Goal: Information Seeking & Learning: Learn about a topic

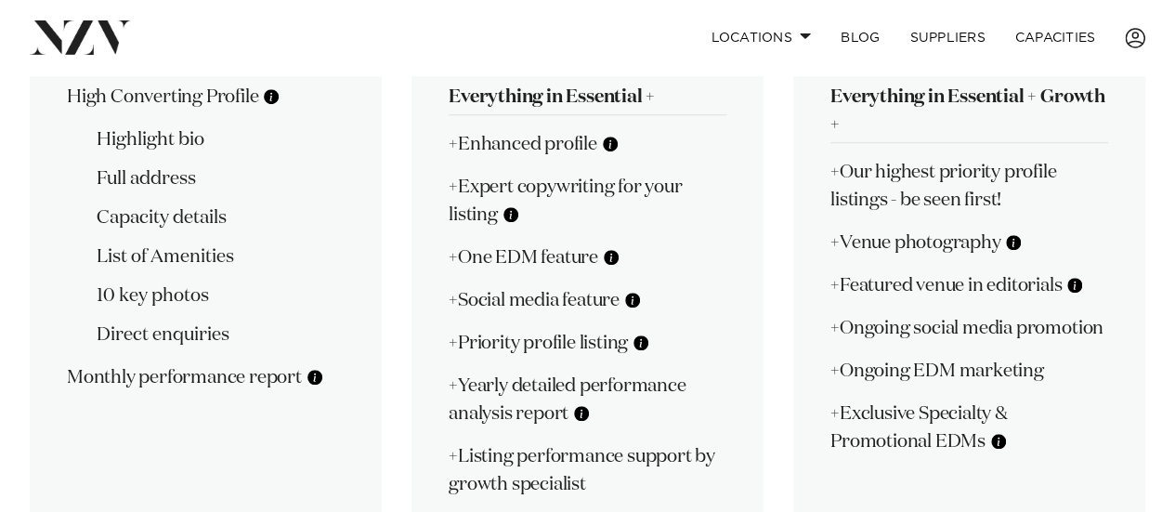
scroll to position [551, 0]
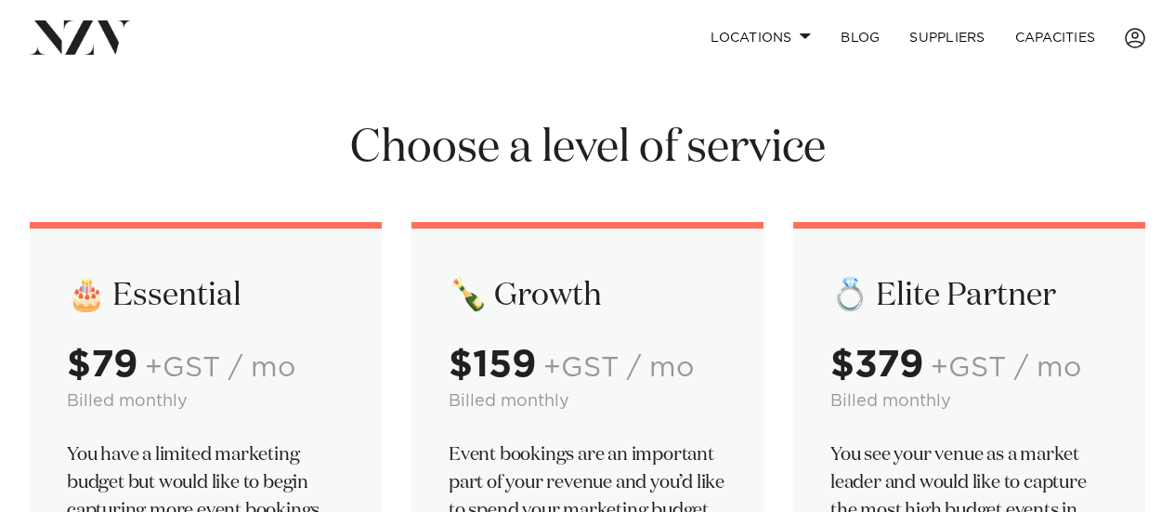
scroll to position [94, 0]
